Goal: Task Accomplishment & Management: Use online tool/utility

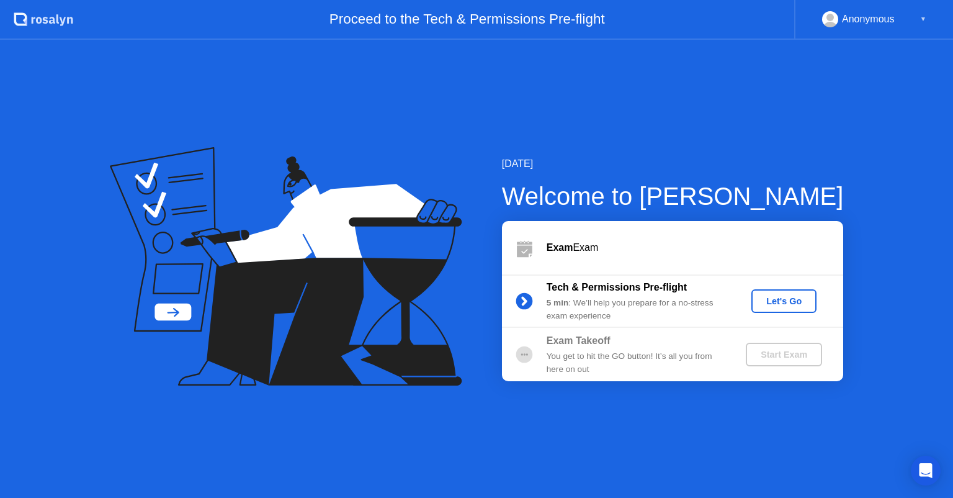
click at [787, 296] on div "Let's Go" at bounding box center [783, 301] width 55 height 10
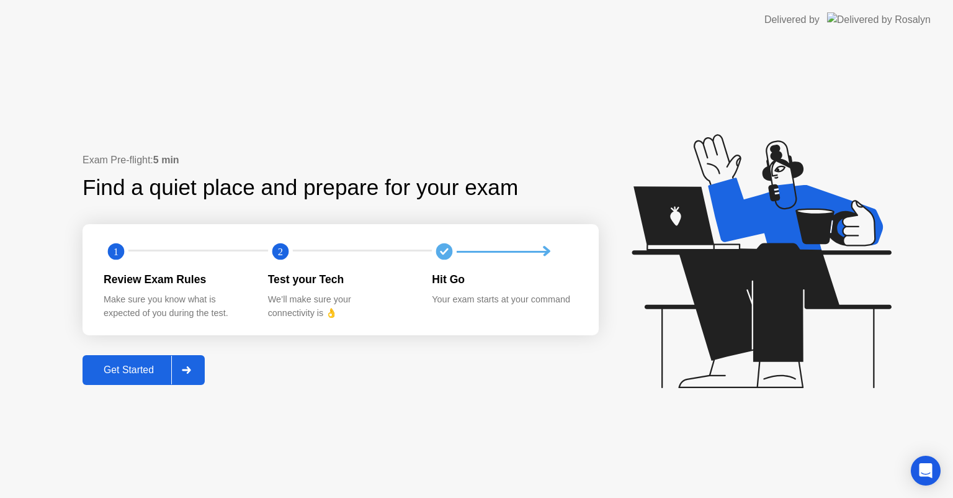
click at [147, 372] on div "Get Started" at bounding box center [128, 369] width 85 height 11
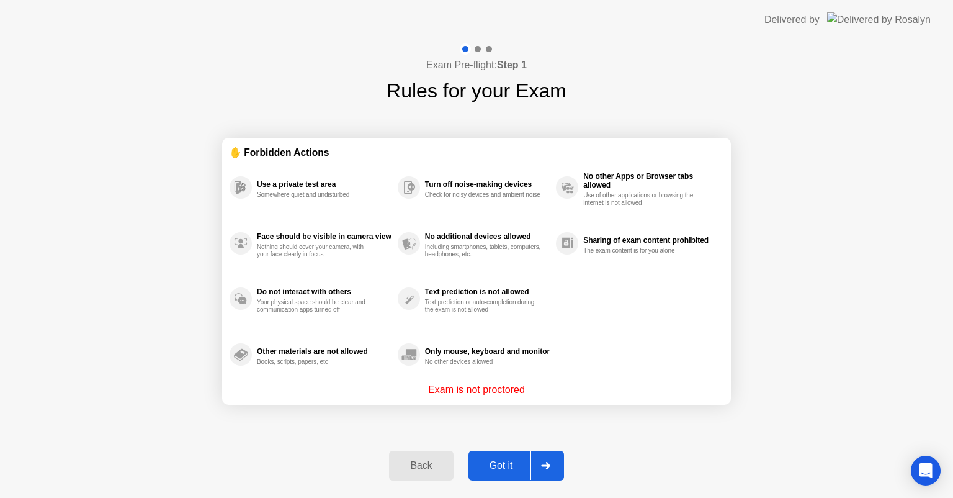
click at [498, 470] on div "Got it" at bounding box center [501, 465] width 58 height 11
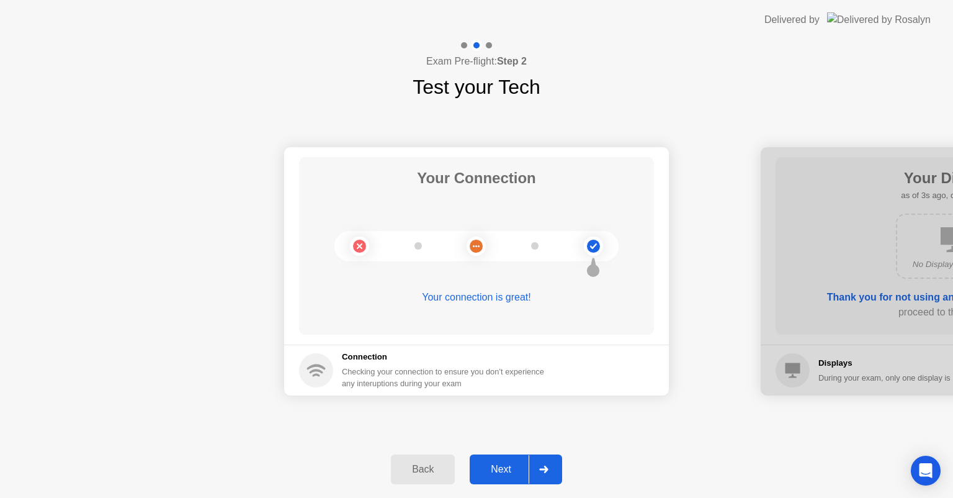
click at [505, 470] on div "Next" at bounding box center [501, 469] width 55 height 11
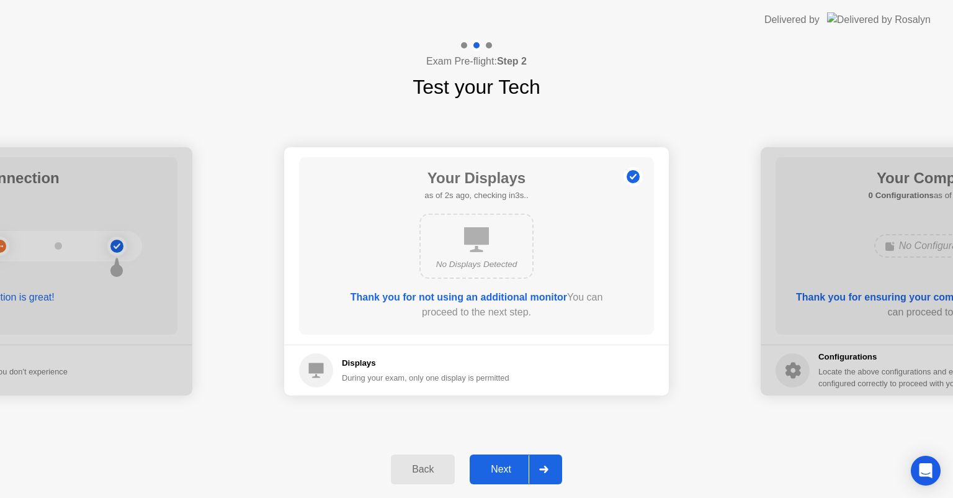
click at [504, 475] on div "Next" at bounding box center [501, 469] width 55 height 11
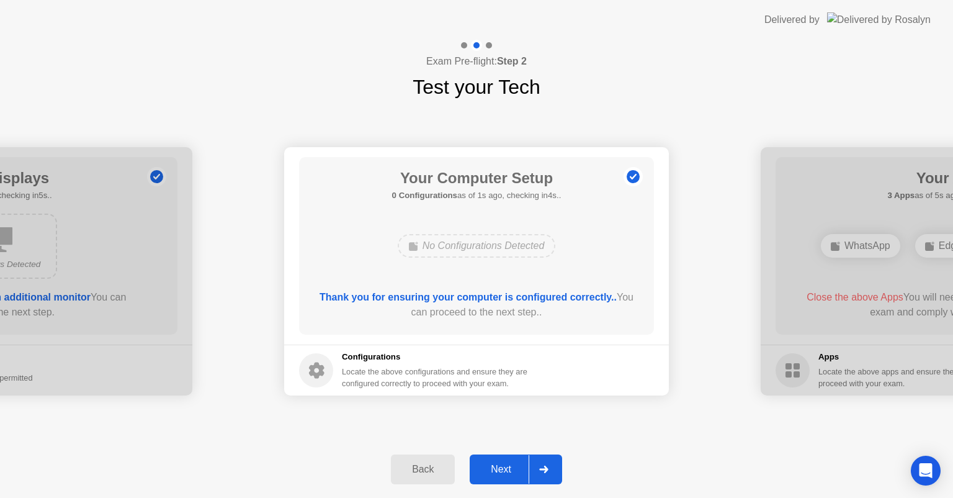
click at [504, 475] on div "Next" at bounding box center [501, 469] width 55 height 11
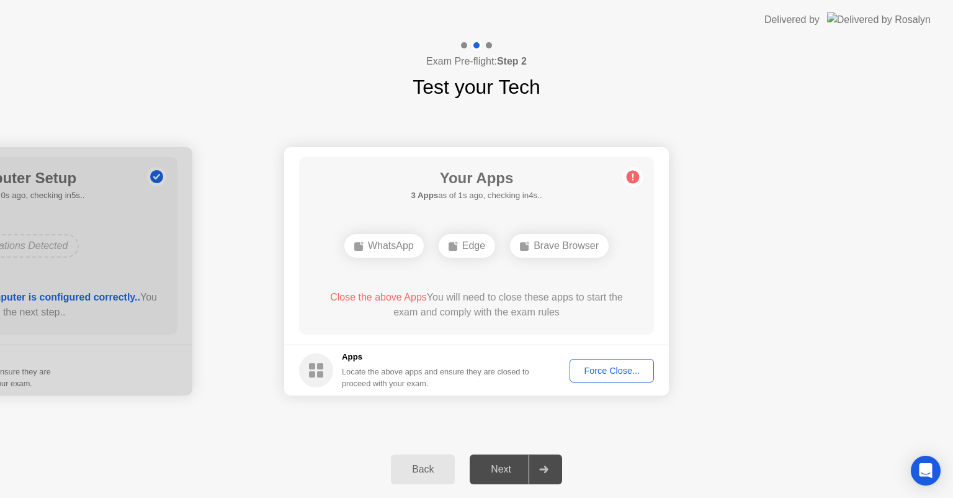
click at [604, 375] on div "Force Close..." at bounding box center [612, 371] width 76 height 10
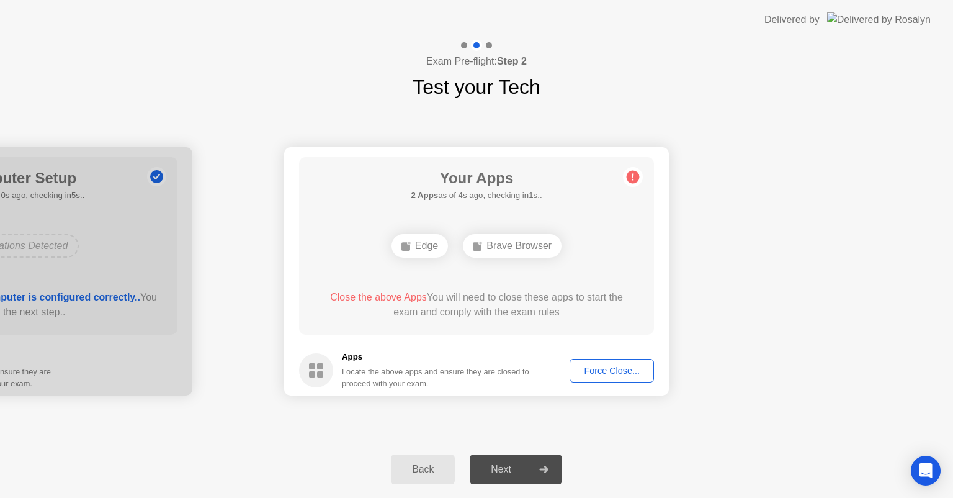
click at [603, 366] on div "Force Close..." at bounding box center [612, 371] width 76 height 10
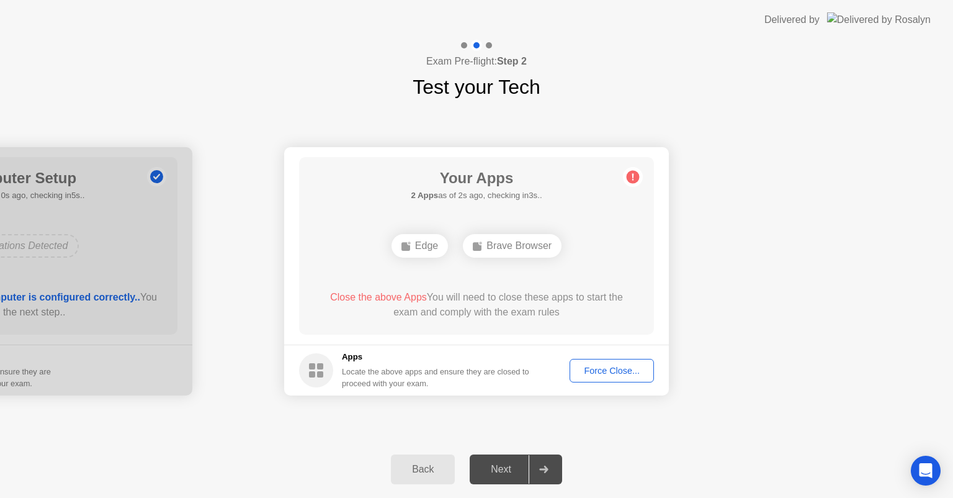
click at [548, 249] on div "Brave Browser" at bounding box center [512, 246] width 99 height 24
click at [599, 366] on div "Force Close..." at bounding box center [612, 371] width 76 height 10
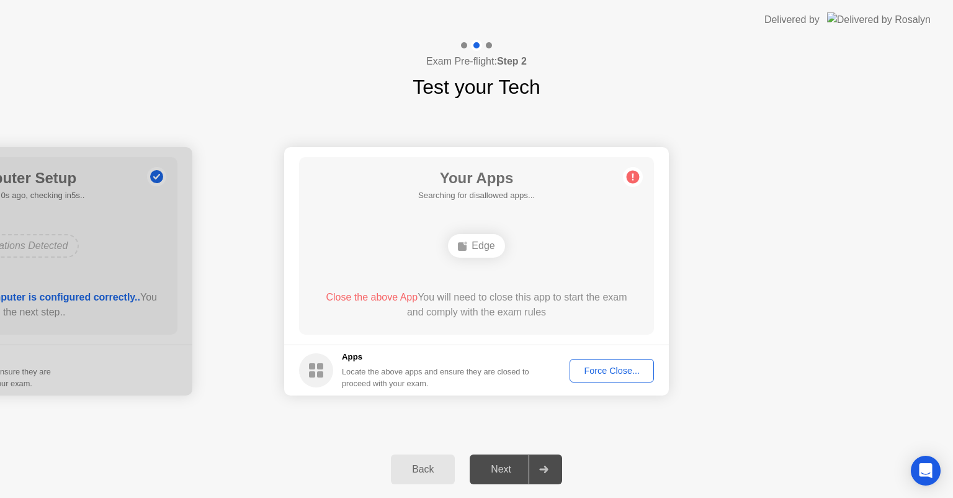
click at [591, 373] on div "Force Close..." at bounding box center [612, 371] width 76 height 10
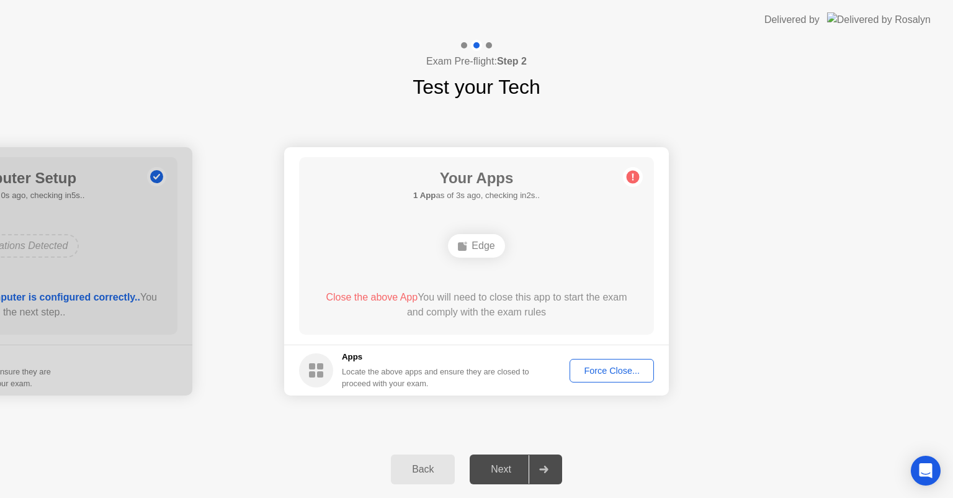
click at [594, 369] on div "Force Close..." at bounding box center [612, 371] width 76 height 10
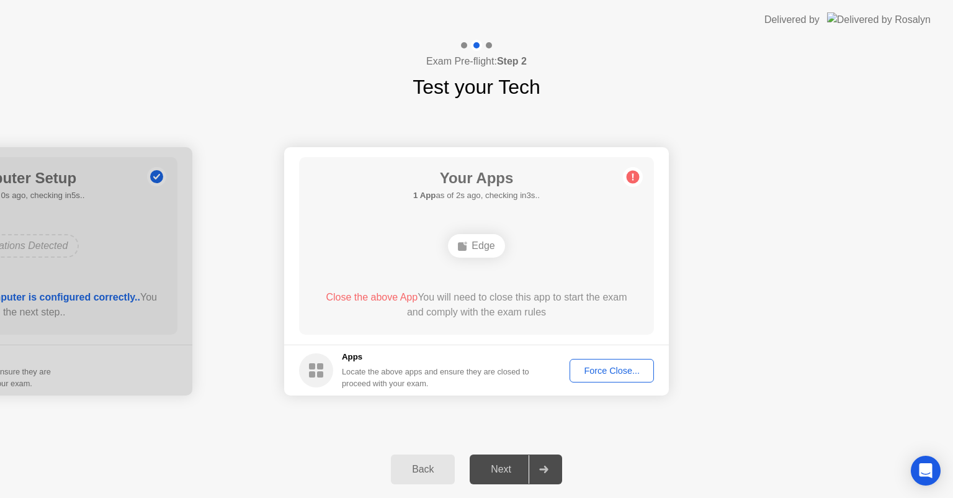
click at [611, 367] on div "Force Close..." at bounding box center [612, 371] width 76 height 10
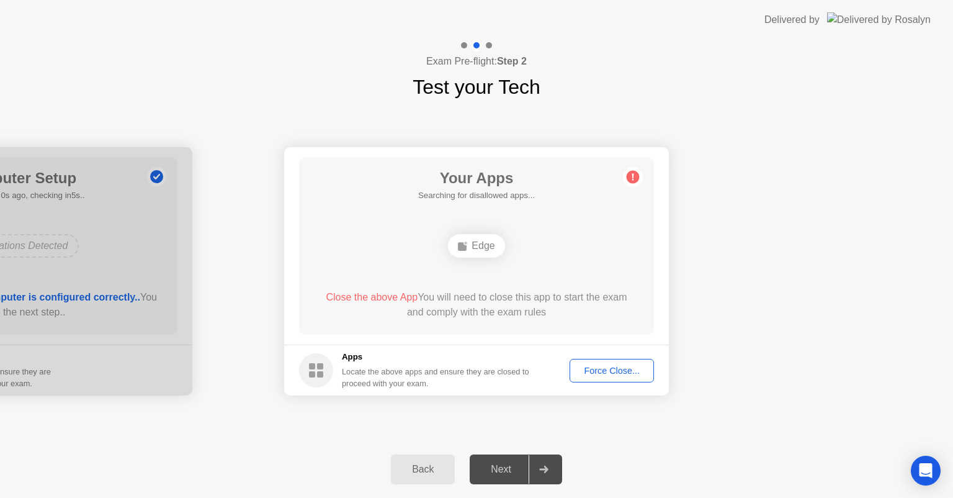
click at [488, 248] on div "Edge" at bounding box center [476, 246] width 56 height 24
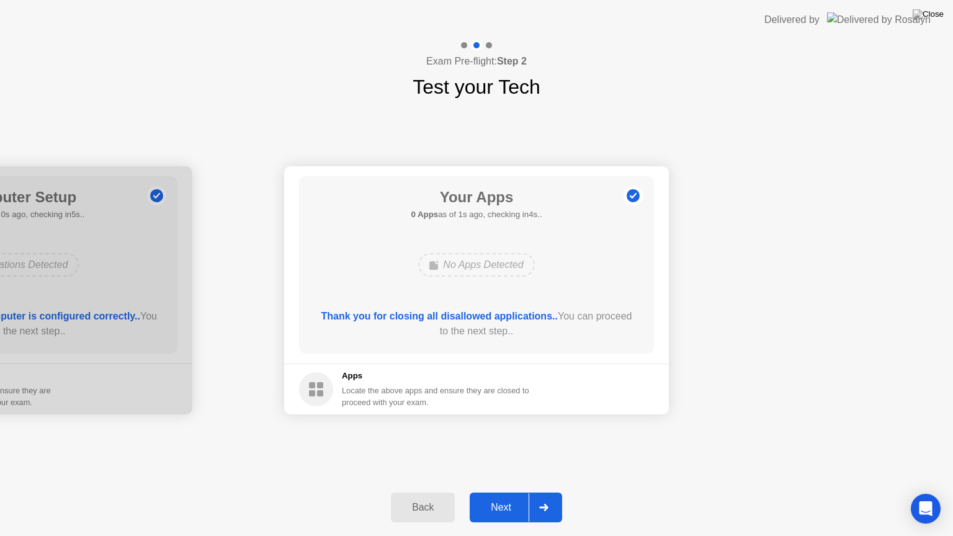
click at [506, 497] on div "Next" at bounding box center [501, 507] width 55 height 11
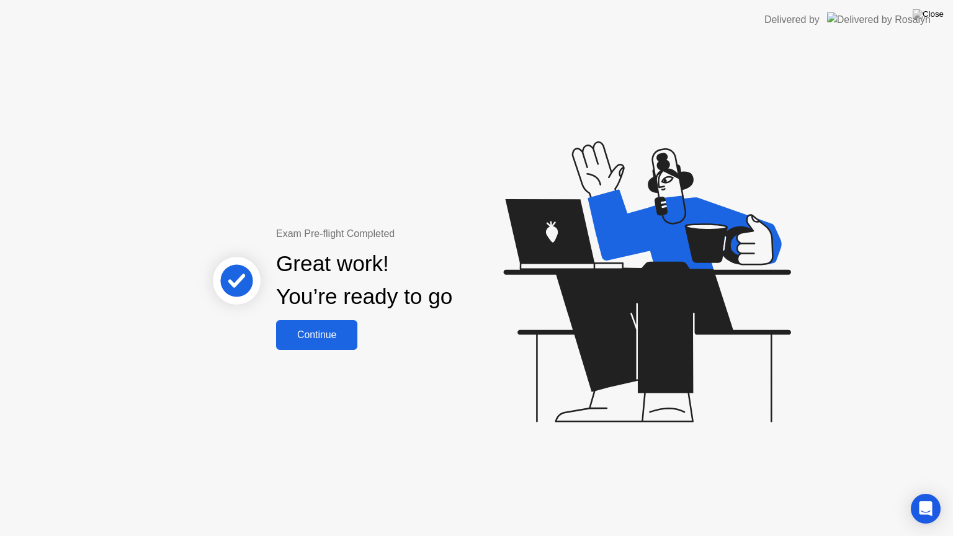
click at [309, 334] on div "Continue" at bounding box center [317, 335] width 74 height 11
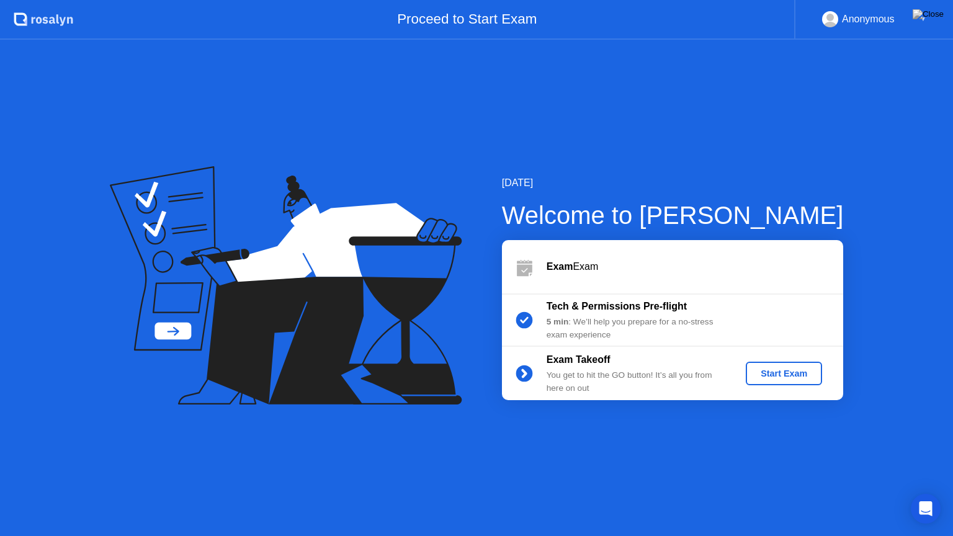
click at [783, 370] on div "Start Exam" at bounding box center [784, 374] width 66 height 10
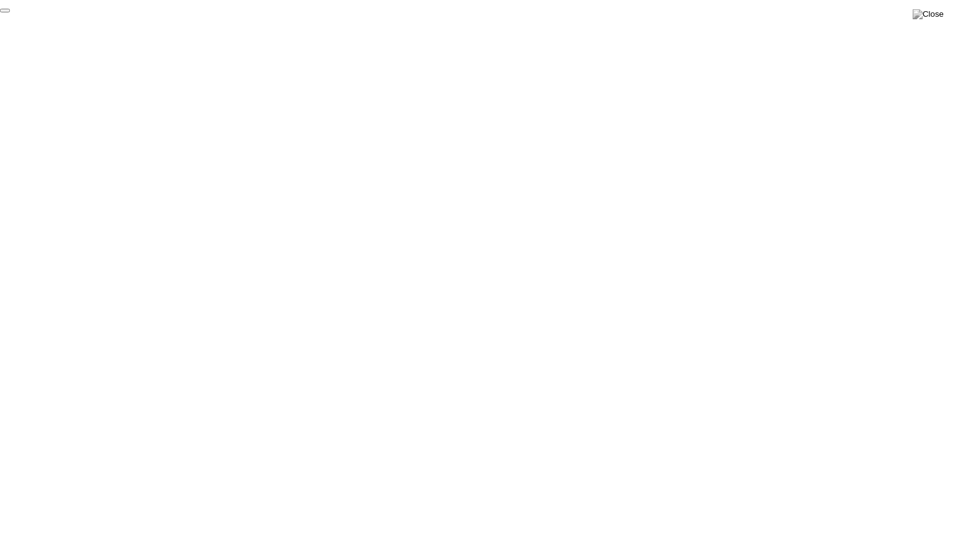
click div "End Proctoring Session"
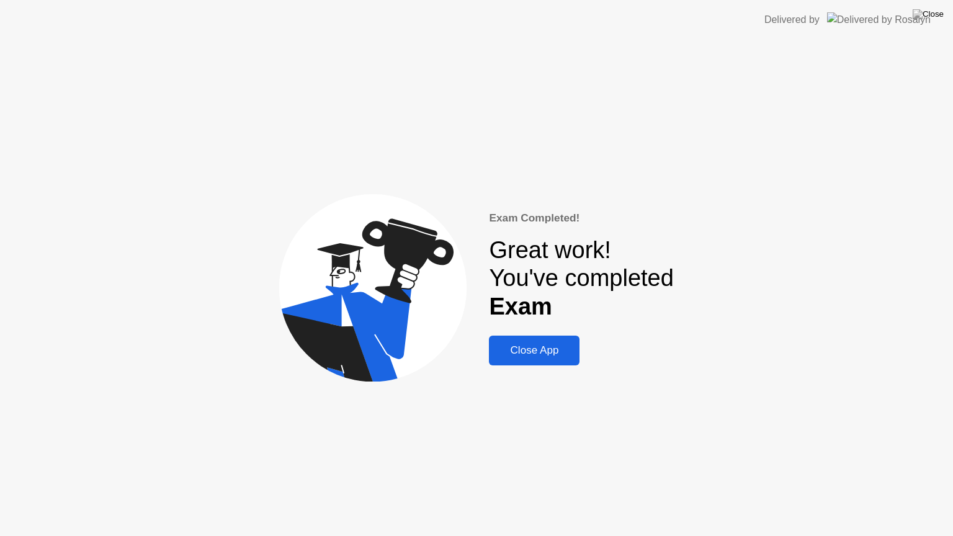
click at [549, 360] on button "Close App" at bounding box center [534, 351] width 91 height 30
